Goal: Complete application form

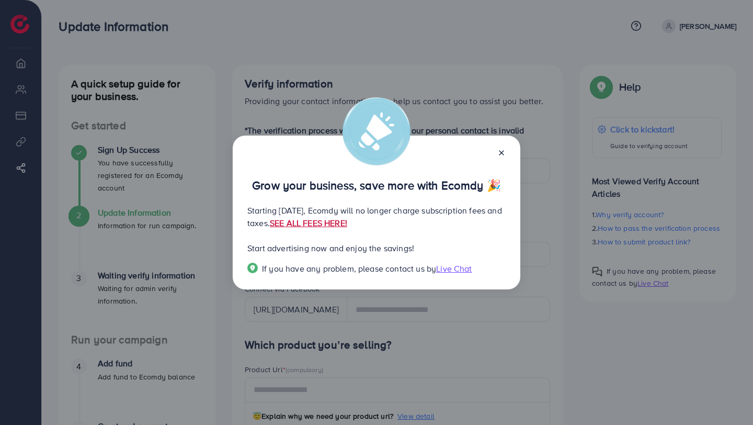
click at [347, 224] on link "SEE ALL FEES HERE!" at bounding box center [308, 223] width 77 height 12
drag, startPoint x: 245, startPoint y: 250, endPoint x: 497, endPoint y: 255, distance: 252.6
click at [497, 255] on div "Grow your business, save more with Ecomdy 🎉 Starting [DATE], Ecomdy will no lon…" at bounding box center [377, 212] width 288 height 154
click at [506, 158] on div "Grow your business, save more with Ecomdy 🎉 Starting [DATE], Ecomdy will no lon…" at bounding box center [377, 212] width 288 height 154
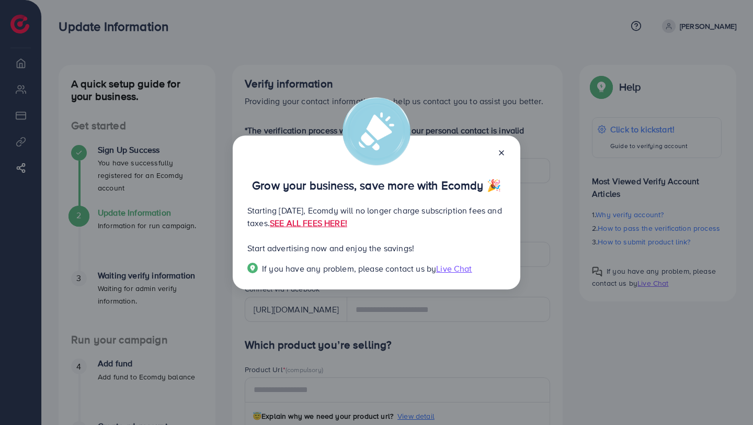
click at [501, 154] on icon at bounding box center [501, 153] width 8 height 8
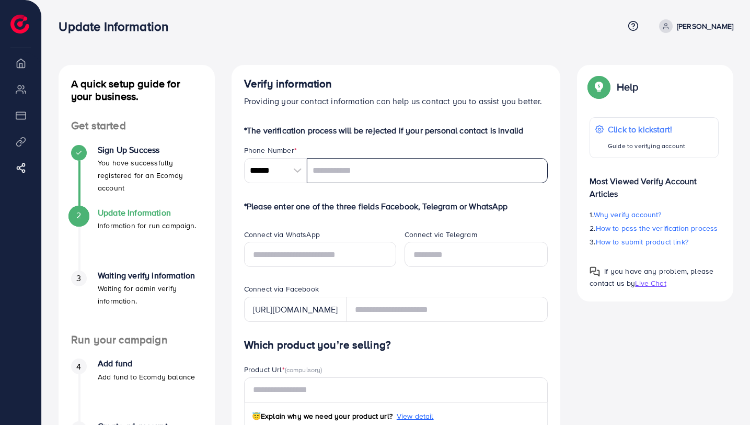
click at [380, 177] on input "tel" at bounding box center [428, 170] width 242 height 25
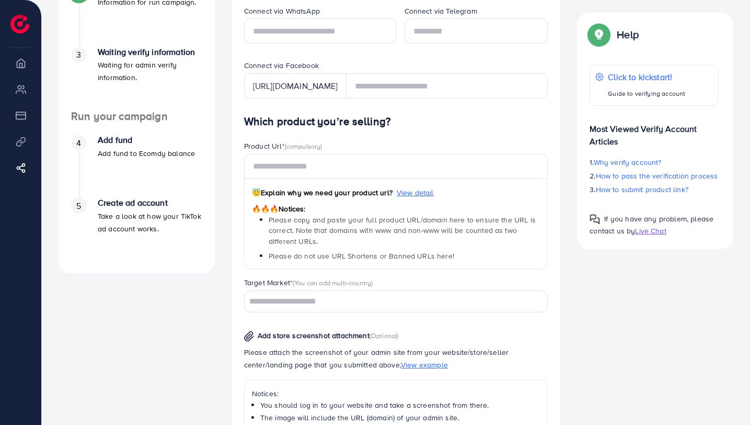
scroll to position [302, 0]
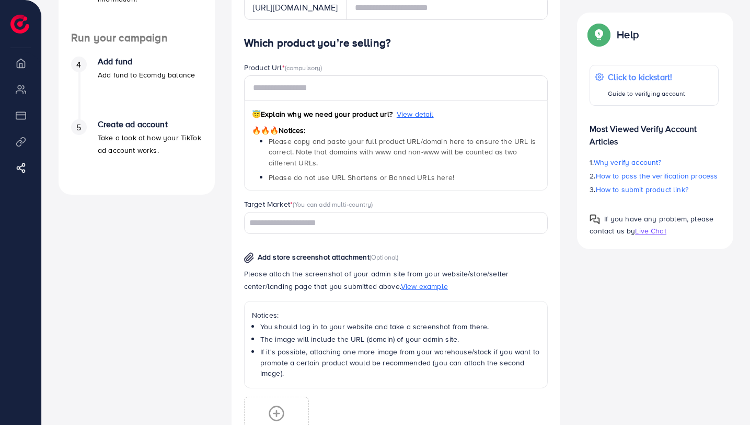
click at [319, 242] on div "Add store screenshot attachment (Optional) Please attach the screenshot of your…" at bounding box center [396, 345] width 321 height 207
click at [319, 235] on div "Add store screenshot attachment (Optional) Please attach the screenshot of your…" at bounding box center [396, 341] width 321 height 215
click at [324, 224] on input "Search for option" at bounding box center [390, 223] width 289 height 16
click at [615, 324] on div "A quick setup guide for your business. Get started Sign Up Success You have suc…" at bounding box center [396, 155] width 692 height 784
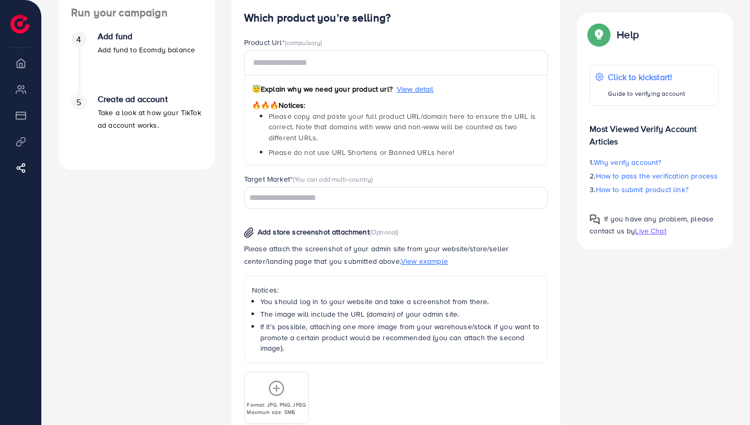
scroll to position [441, 0]
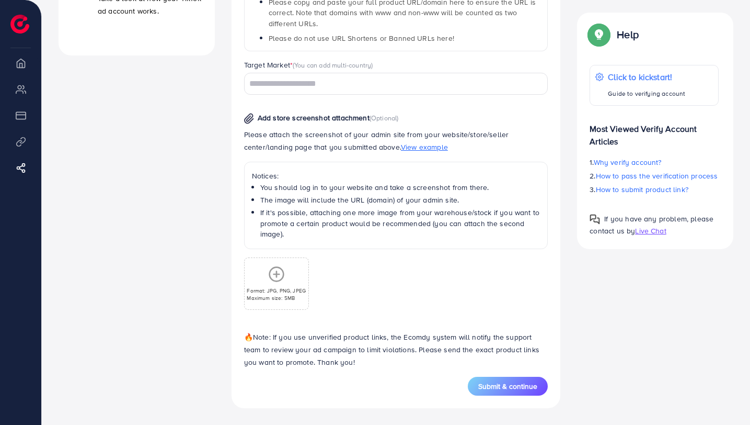
drag, startPoint x: 386, startPoint y: 186, endPoint x: 564, endPoint y: 186, distance: 177.8
click at [564, 186] on div "Verify information Providing your contact information can help us contact you t…" at bounding box center [396, 16] width 346 height 784
click at [361, 208] on li "If it's possible, attaching one more image from your warehouse/stock if you wan…" at bounding box center [400, 223] width 280 height 32
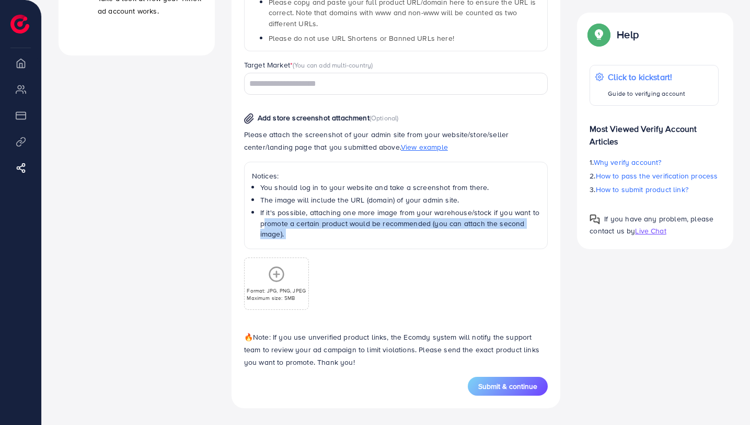
drag, startPoint x: 257, startPoint y: 223, endPoint x: 376, endPoint y: 259, distance: 124.6
click at [376, 259] on div "Add store screenshot attachment (Optional) Please attach the screenshot of your…" at bounding box center [396, 206] width 321 height 207
click at [376, 259] on div "Format: JPG, PNG, JPEG Maximum size: 5MB" at bounding box center [396, 279] width 304 height 61
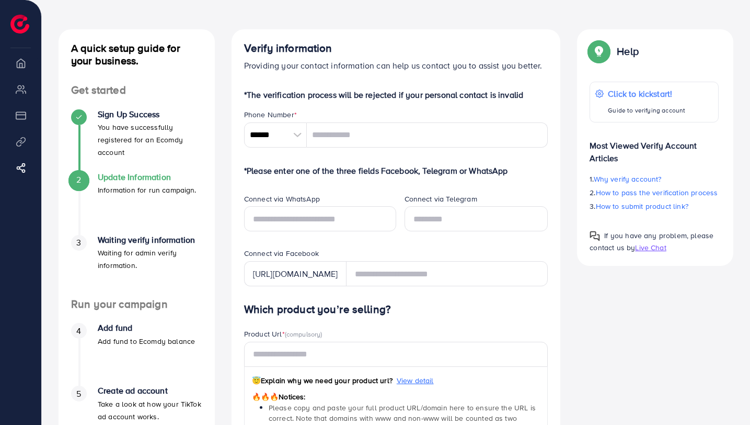
scroll to position [0, 0]
